Goal: Information Seeking & Learning: Learn about a topic

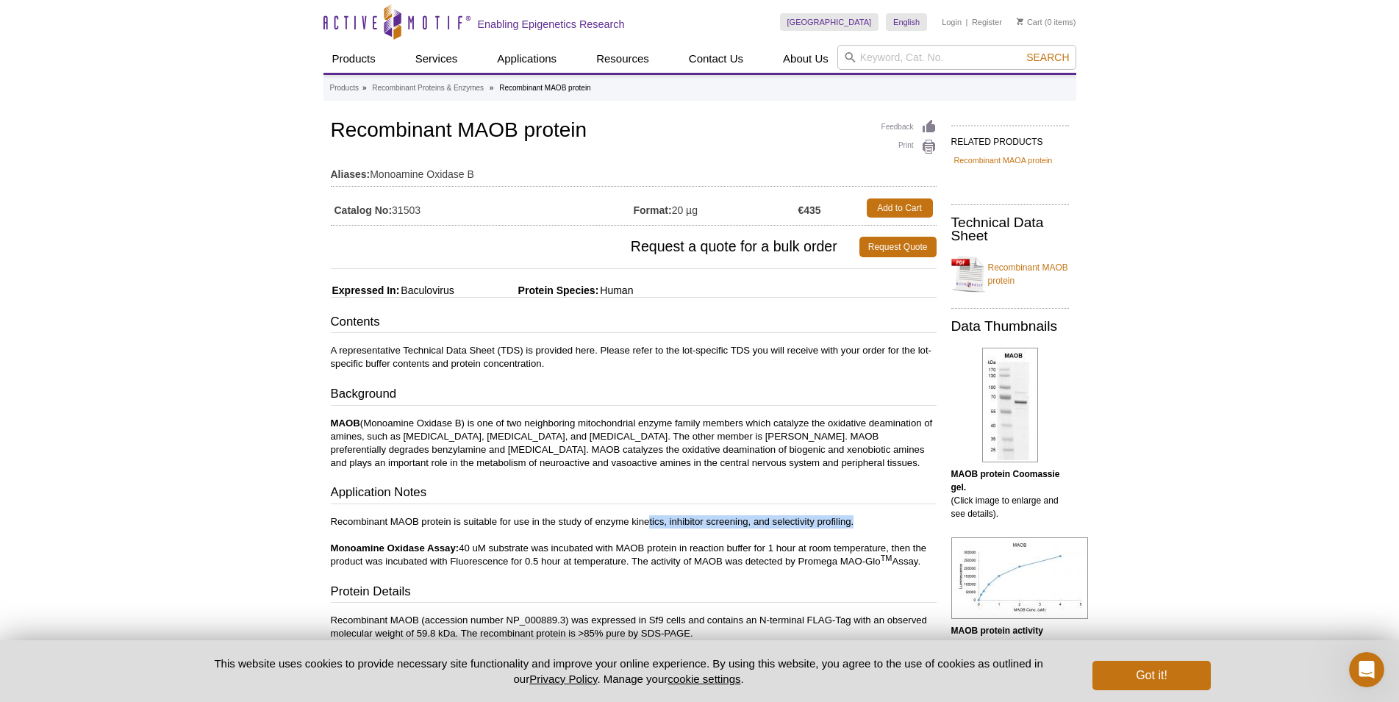
drag, startPoint x: 647, startPoint y: 517, endPoint x: 850, endPoint y: 522, distance: 202.9
click at [850, 522] on p "Recombinant MAOB protein is suitable for use in the study of enzyme kinetics, i…" at bounding box center [634, 541] width 606 height 53
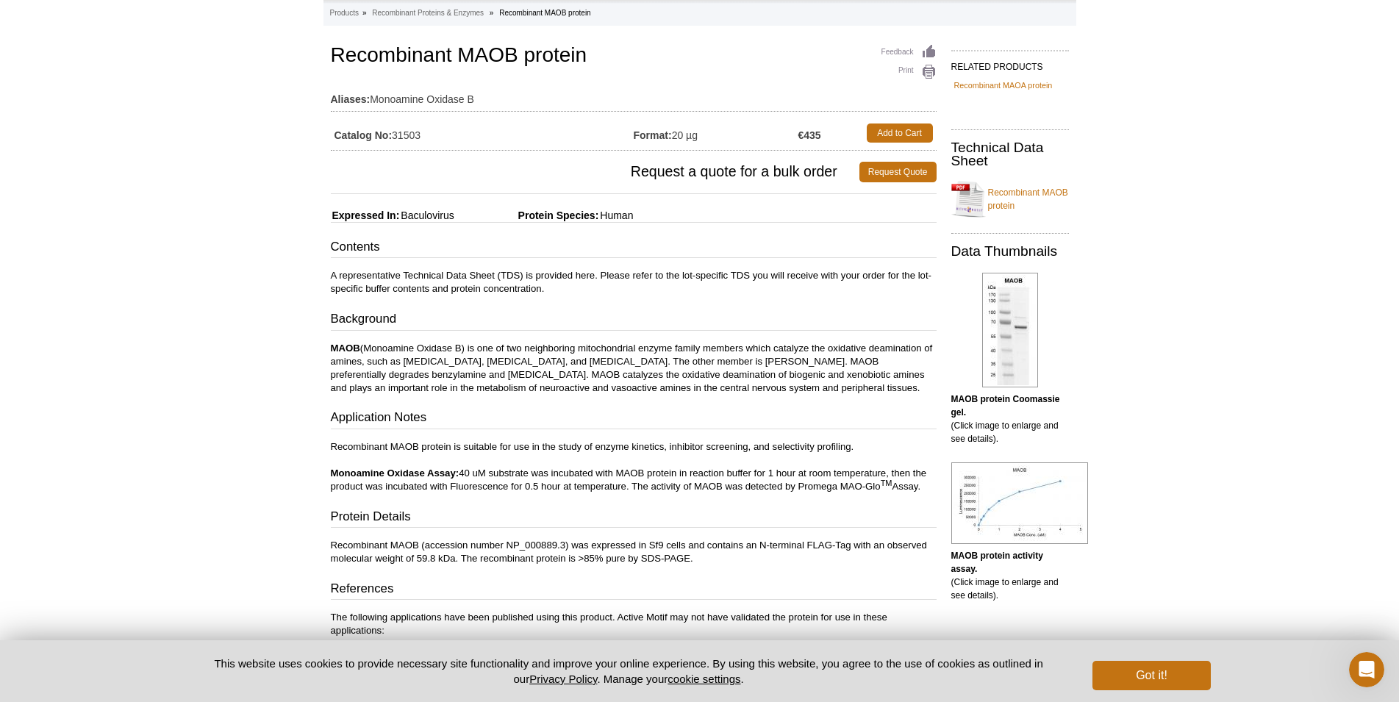
click at [659, 473] on p "Recombinant MAOB protein is suitable for use in the study of enzyme kinetics, i…" at bounding box center [634, 466] width 606 height 53
drag, startPoint x: 411, startPoint y: 488, endPoint x: 903, endPoint y: 488, distance: 492.4
click at [903, 488] on p "Recombinant MAOB protein is suitable for use in the study of enzyme kinetics, i…" at bounding box center [634, 466] width 606 height 53
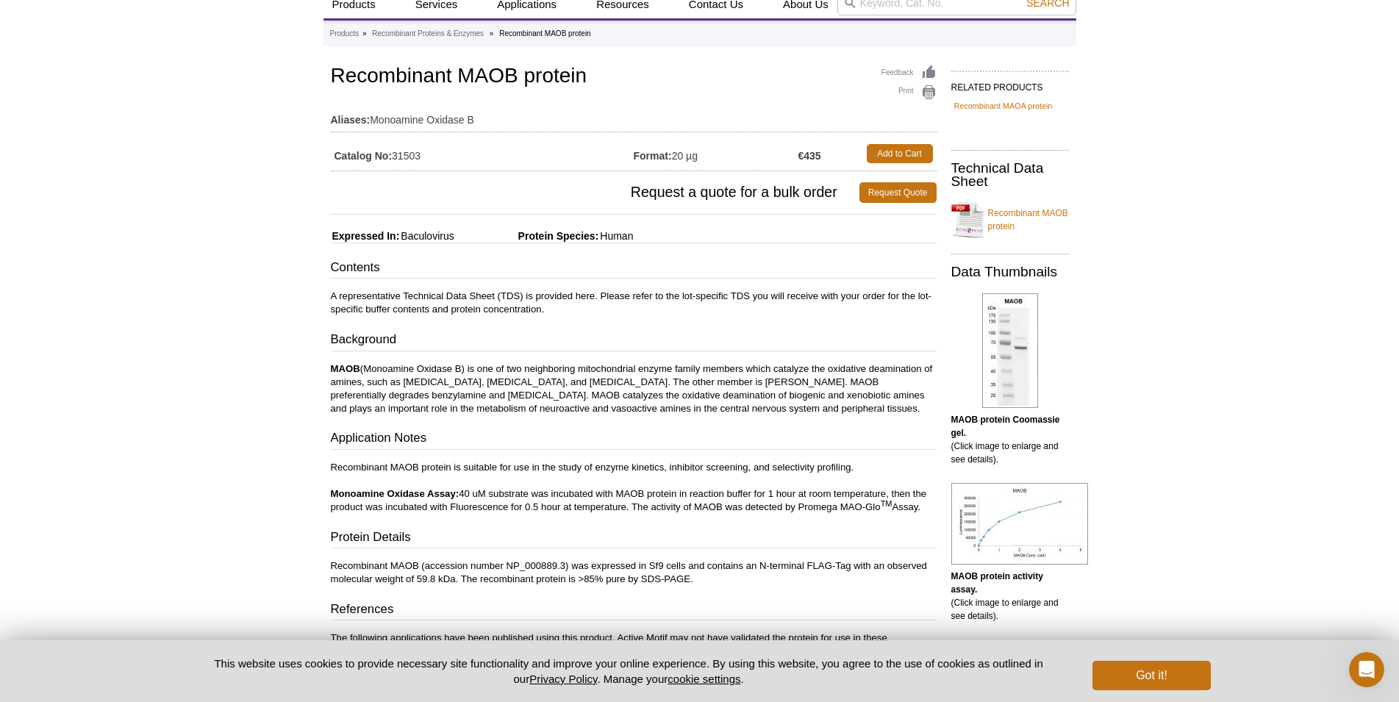
scroll to position [0, 0]
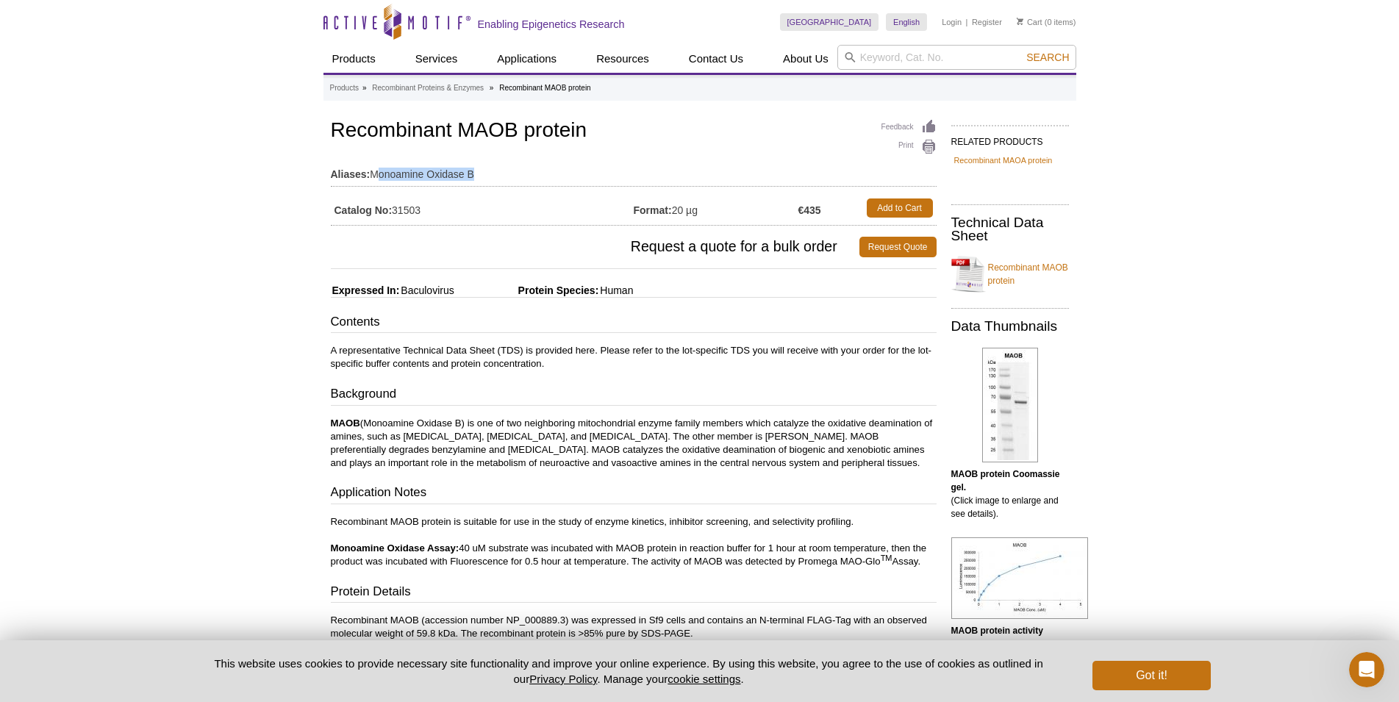
drag, startPoint x: 378, startPoint y: 172, endPoint x: 484, endPoint y: 173, distance: 105.8
click at [484, 173] on td "Aliases: Monoamine Oxidase B" at bounding box center [634, 171] width 606 height 24
drag, startPoint x: 535, startPoint y: 426, endPoint x: 687, endPoint y: 421, distance: 152.2
click at [687, 421] on p "MAOB (Monoamine Oxidase B) is one of two neighboring mitochondrial enzyme famil…" at bounding box center [634, 443] width 606 height 53
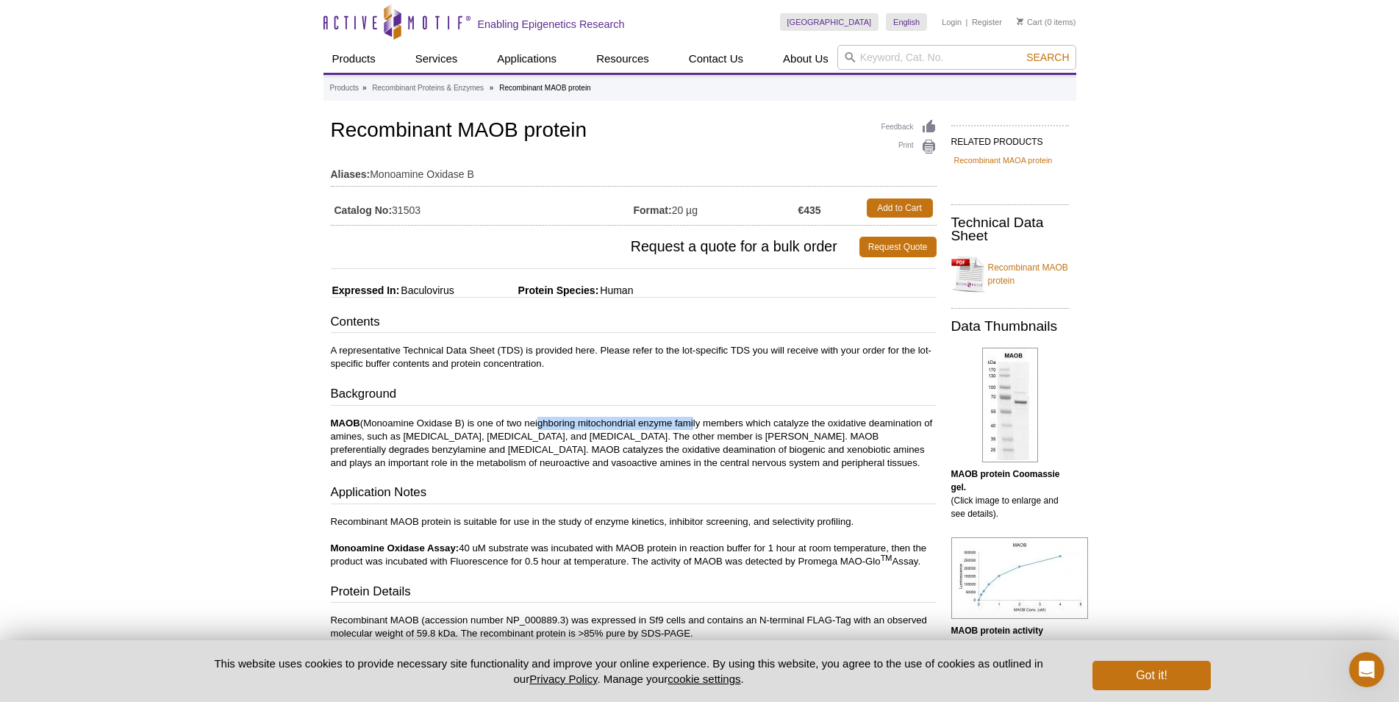
click at [687, 421] on p "MAOB (Monoamine Oxidase B) is one of two neighboring mitochondrial enzyme famil…" at bounding box center [634, 443] width 606 height 53
